Goal: Find specific page/section: Find specific page/section

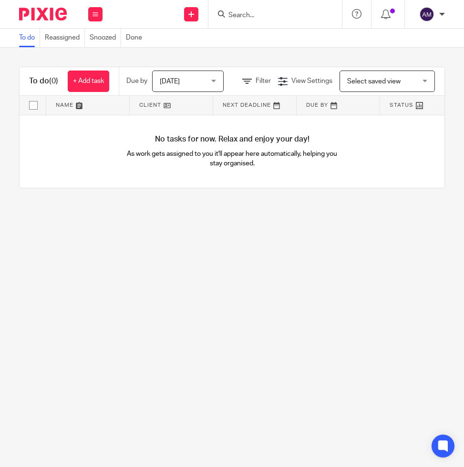
click at [266, 13] on input "Search" at bounding box center [270, 15] width 86 height 9
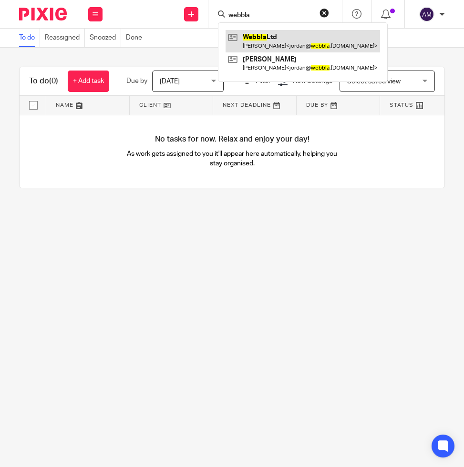
type input "webbla"
click at [263, 39] on link at bounding box center [302, 41] width 154 height 22
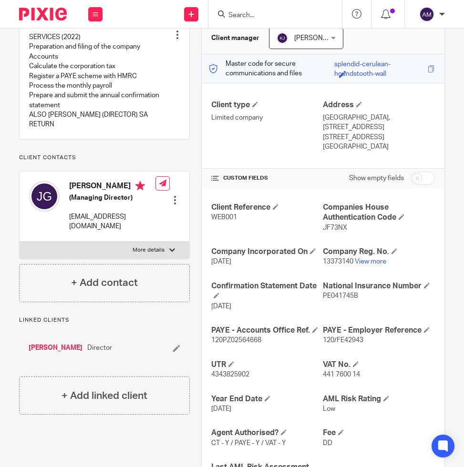
scroll to position [155, 0]
